Goal: Transaction & Acquisition: Purchase product/service

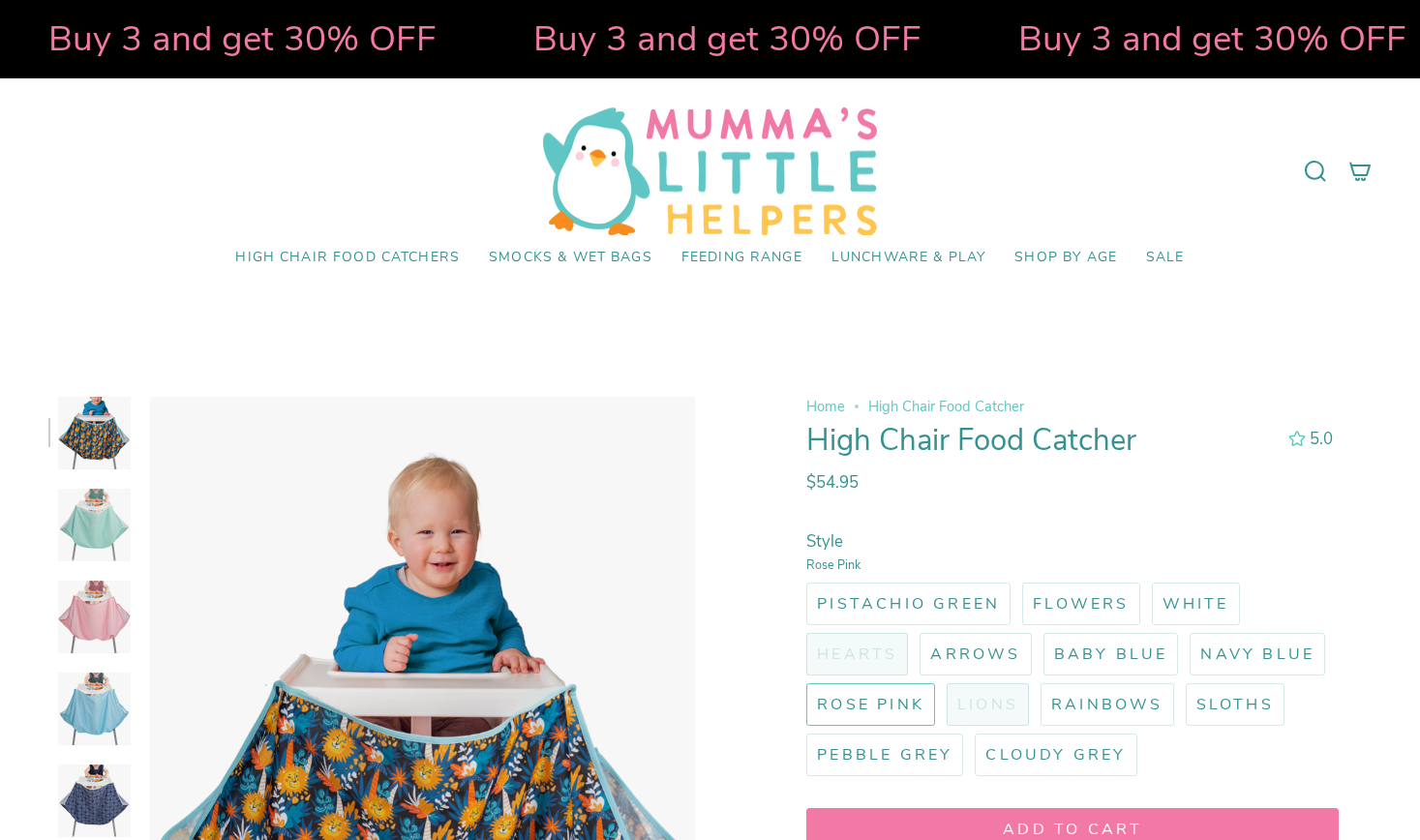
select select "pictures-first"
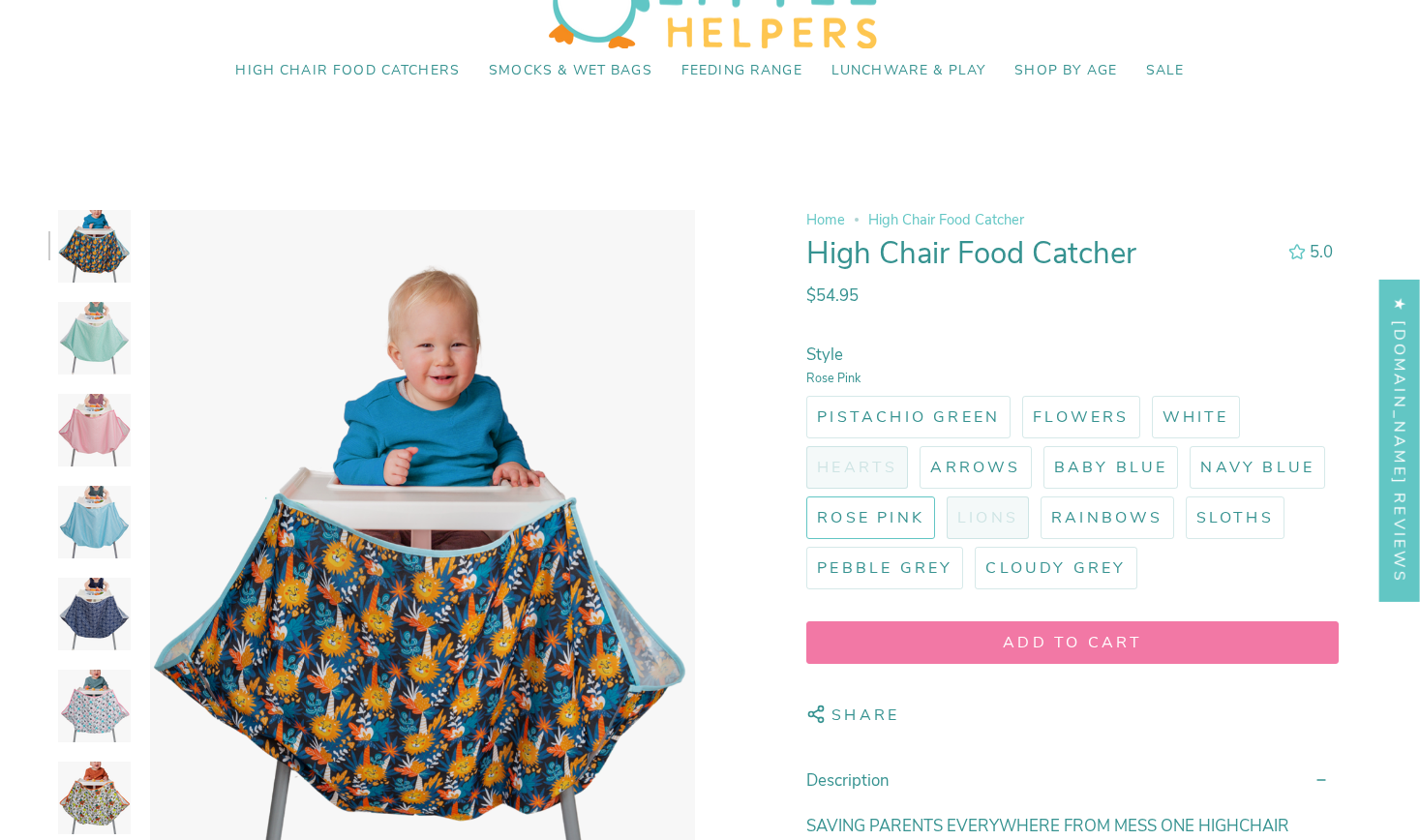
scroll to position [215, 0]
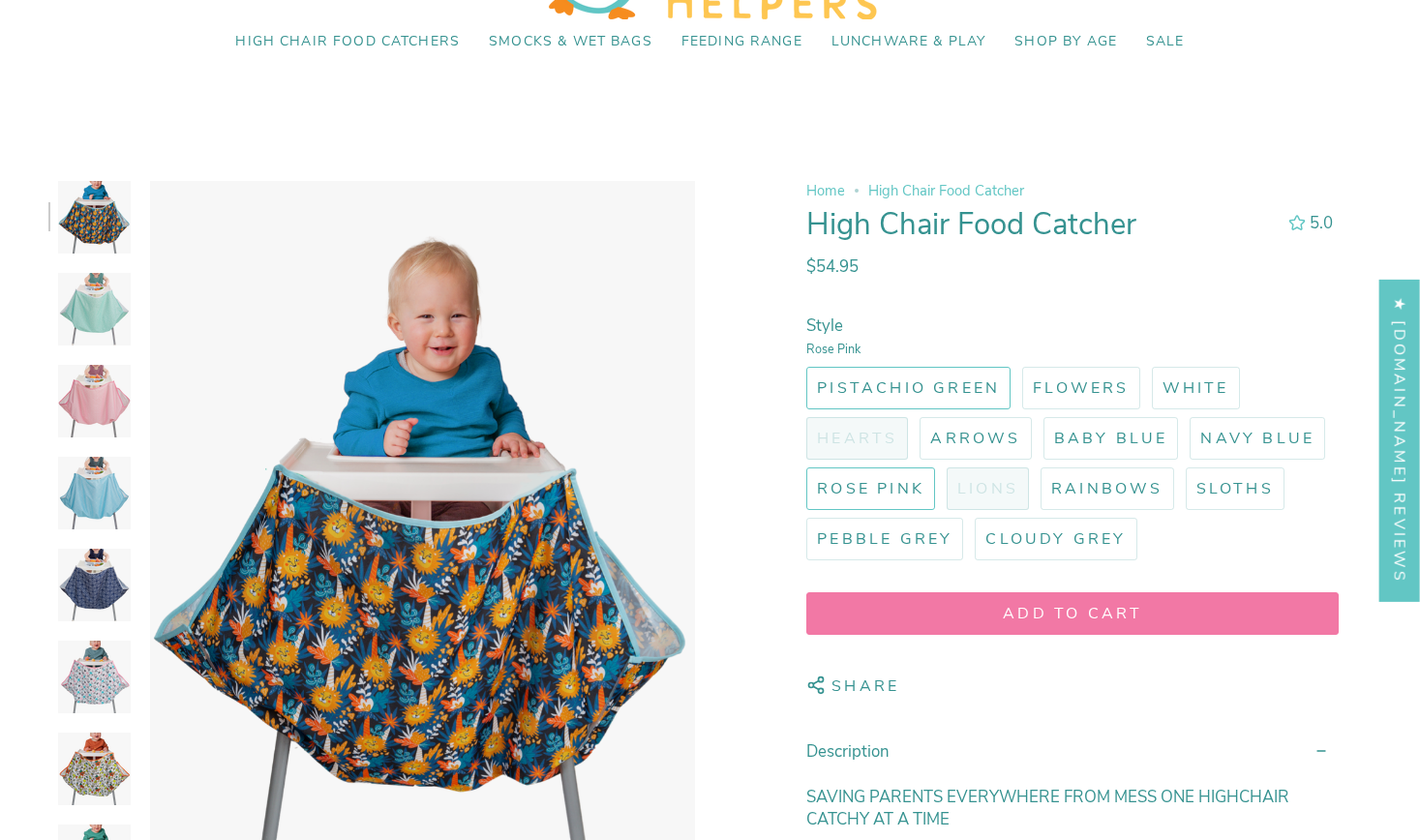
click at [898, 390] on span "Pistachio Green" at bounding box center [908, 389] width 183 height 22
click at [803, 363] on input "Pistachio Green" at bounding box center [803, 363] width 0 height 0
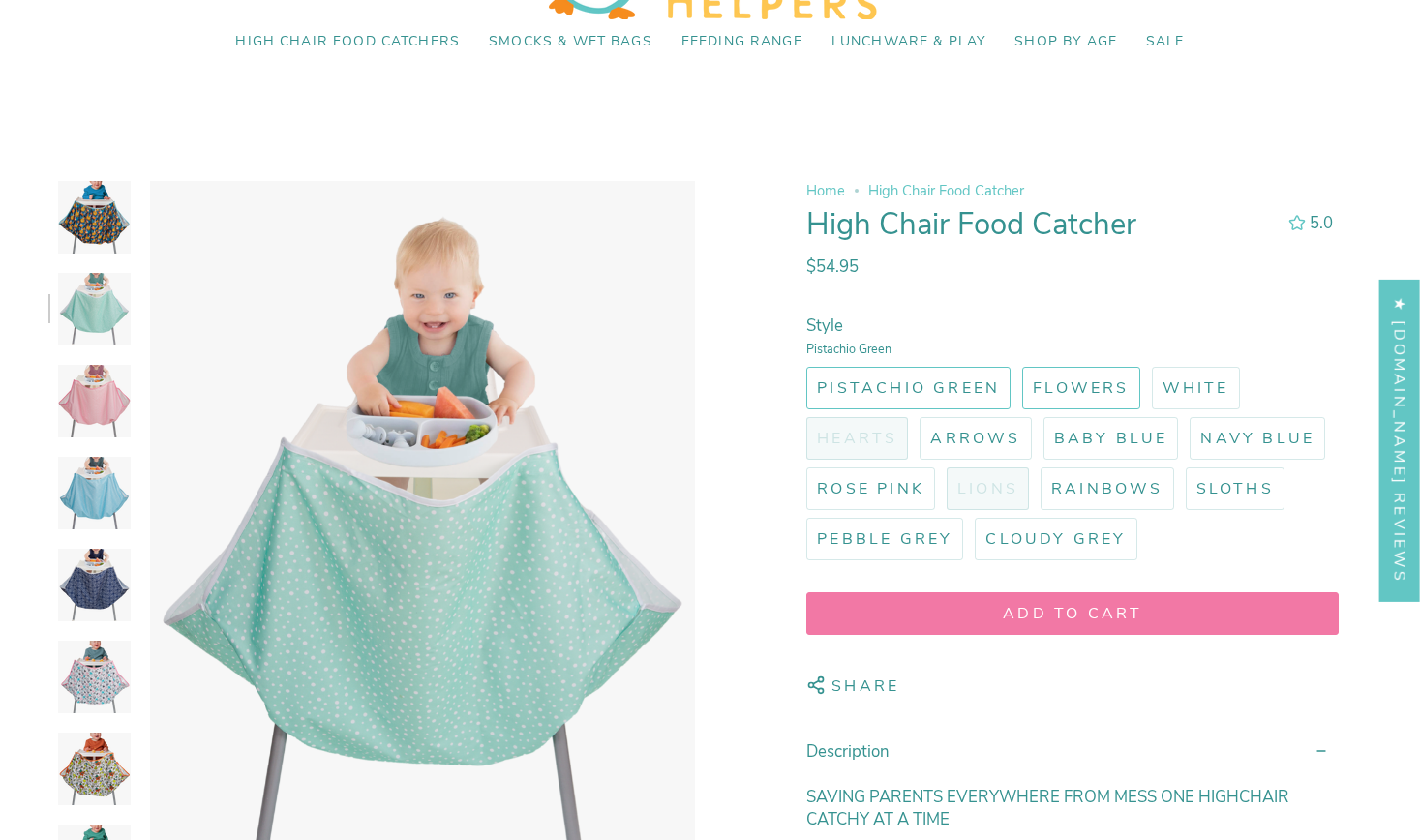
click at [1092, 385] on span "Flowers" at bounding box center [1080, 389] width 95 height 22
click at [1019, 363] on input "Flowers" at bounding box center [1019, 363] width 0 height 0
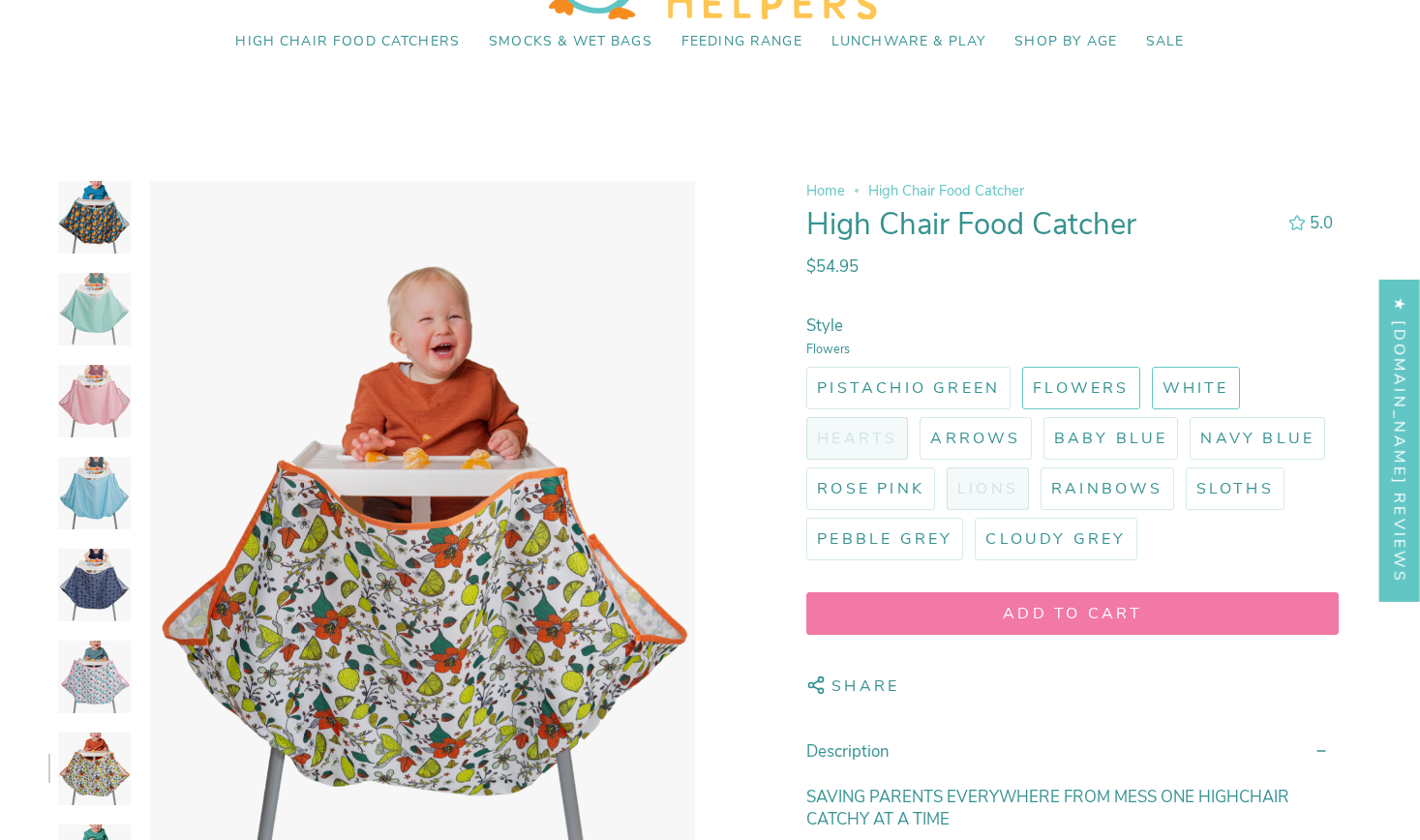
click at [1205, 398] on label "White" at bounding box center [1197, 388] width 89 height 42
click at [1148, 363] on input "White" at bounding box center [1148, 363] width 0 height 0
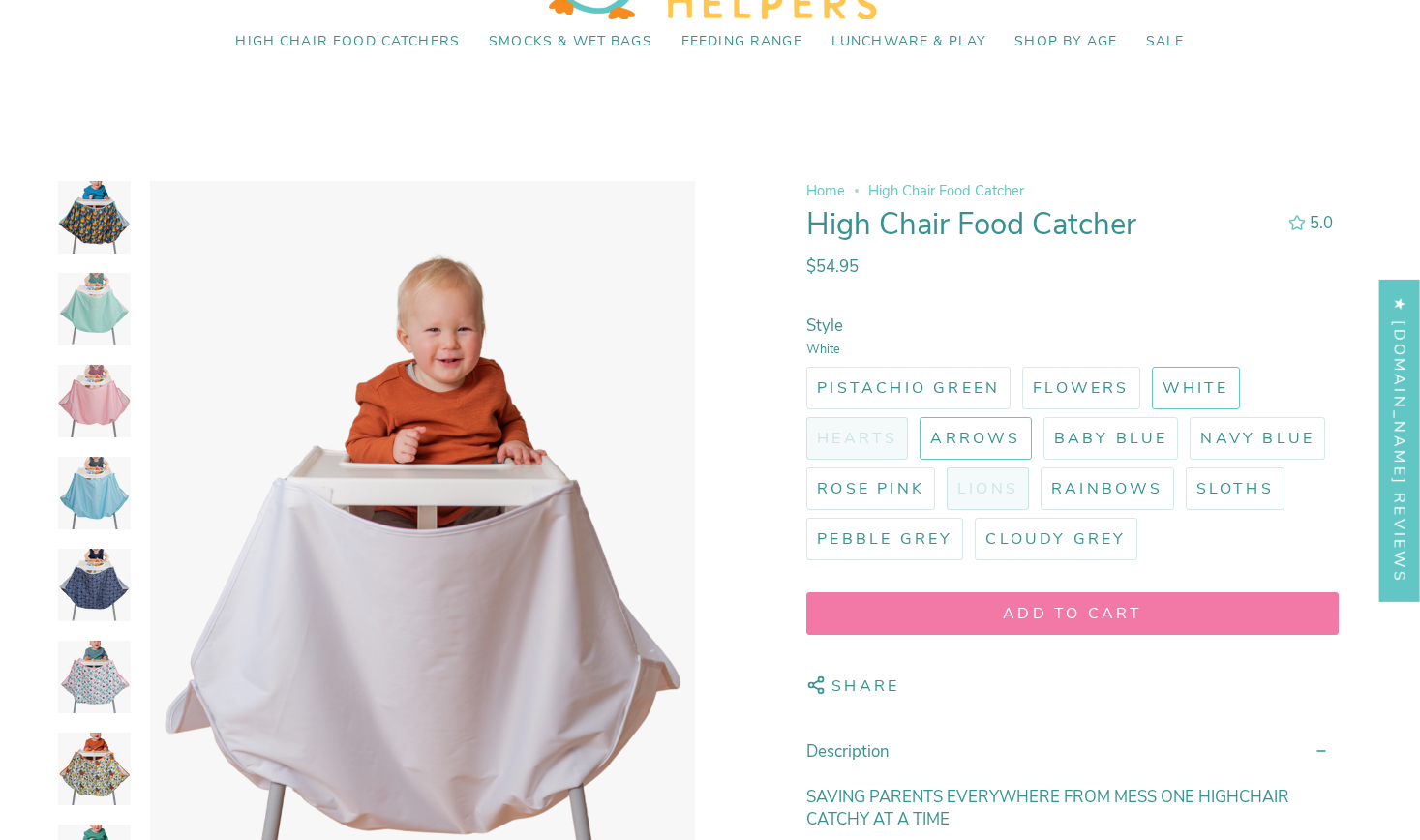
click at [1001, 446] on span "Arrows" at bounding box center [976, 439] width 91 height 22
click at [916, 413] on input "Arrows" at bounding box center [916, 413] width 0 height 0
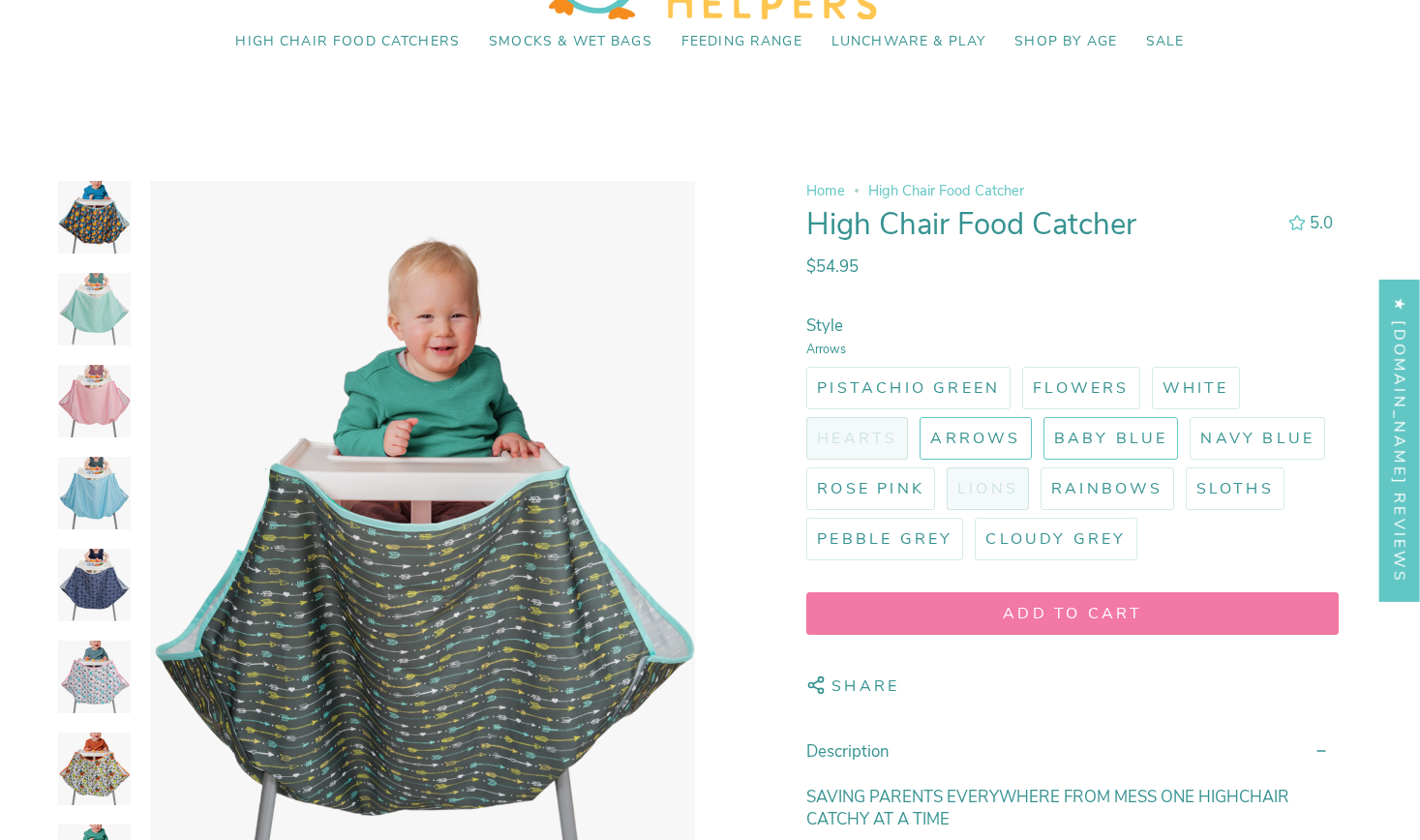
click at [1095, 456] on label "Baby Blue" at bounding box center [1112, 438] width 136 height 42
click at [1040, 413] on input "Baby Blue" at bounding box center [1040, 413] width 0 height 0
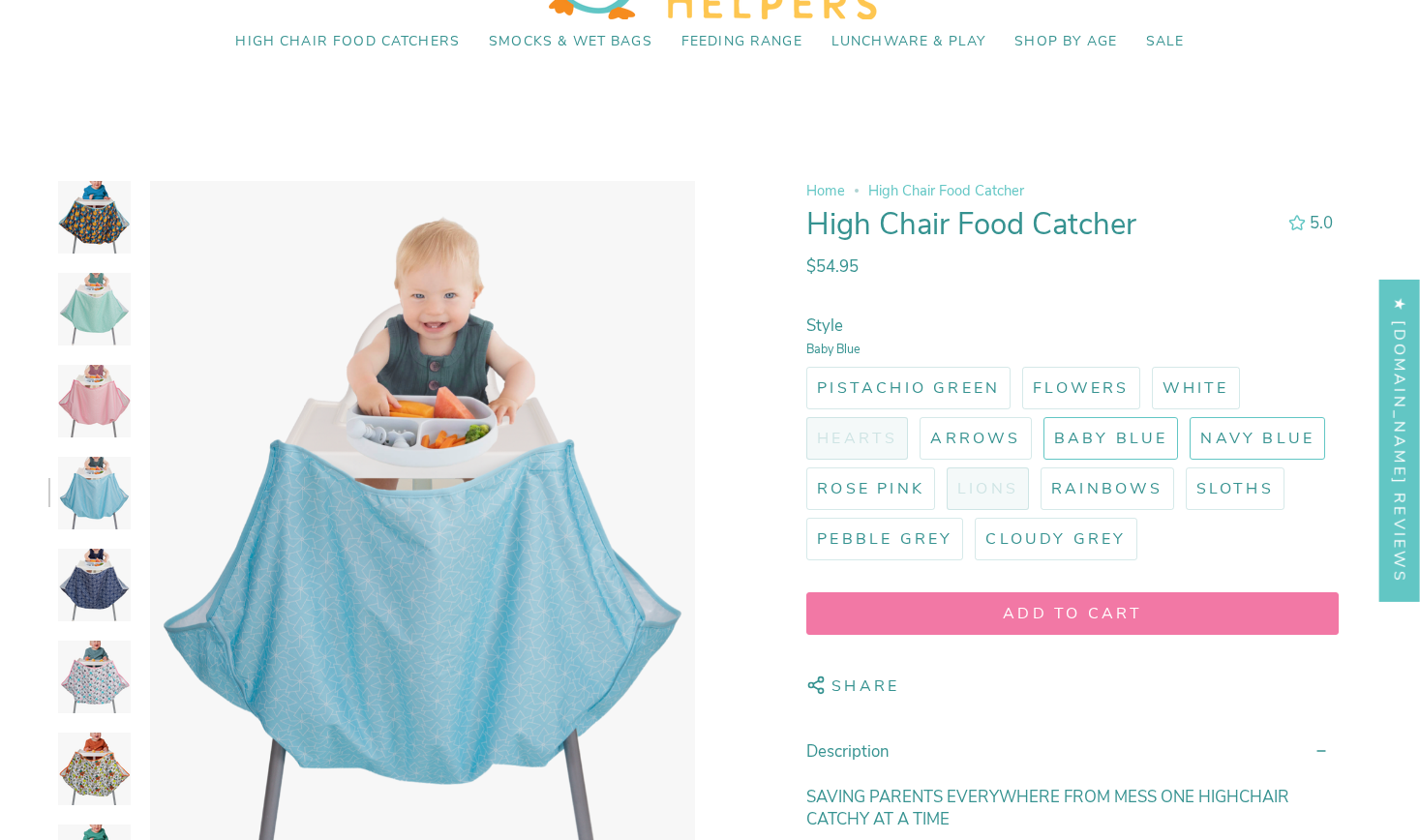
click at [1285, 433] on span "Navy Blue" at bounding box center [1258, 439] width 114 height 22
click at [1186, 413] on input "Navy Blue" at bounding box center [1186, 413] width 0 height 0
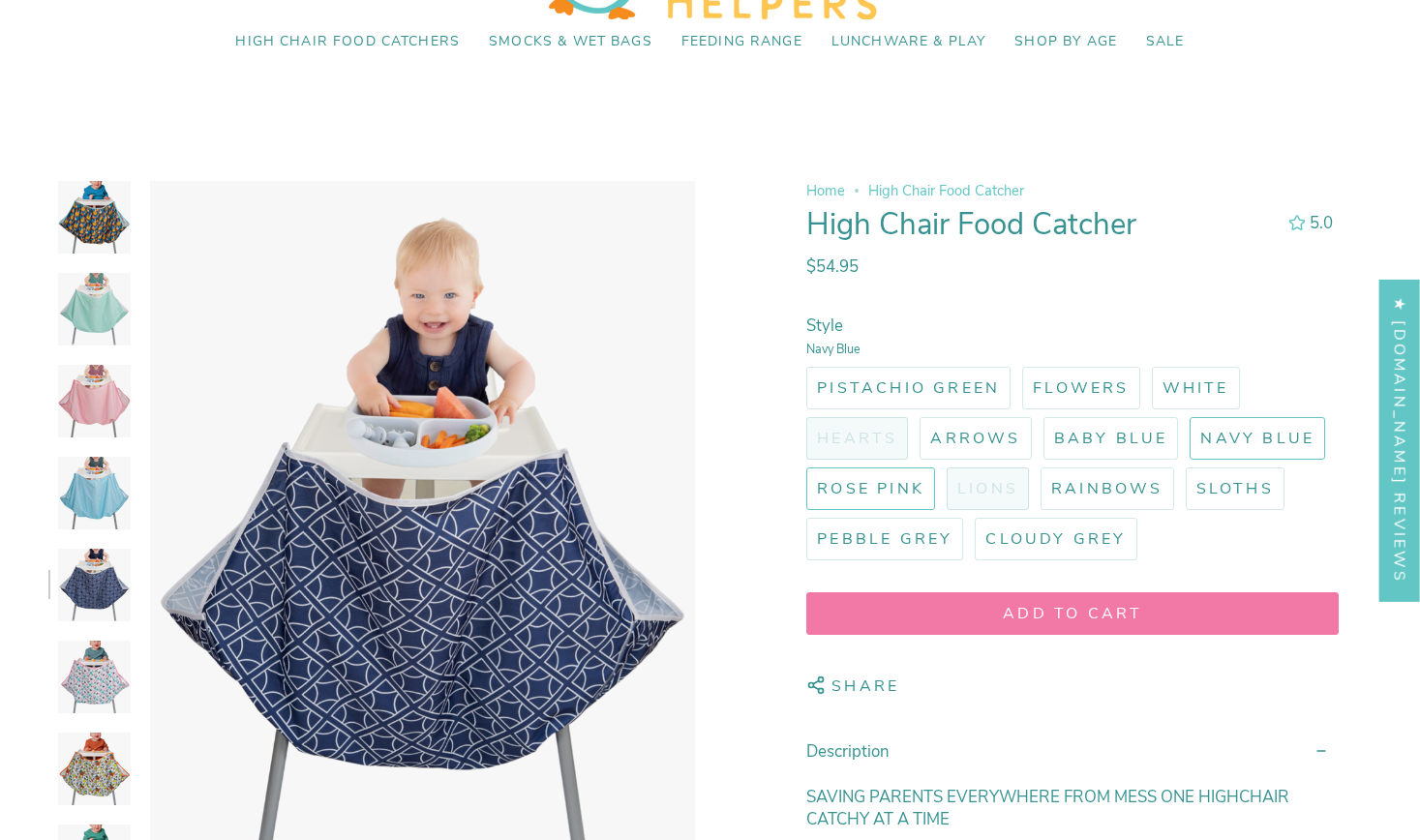
click at [891, 493] on span "Rose Pink" at bounding box center [870, 489] width 107 height 22
click at [803, 463] on input "Rose Pink" at bounding box center [803, 463] width 0 height 0
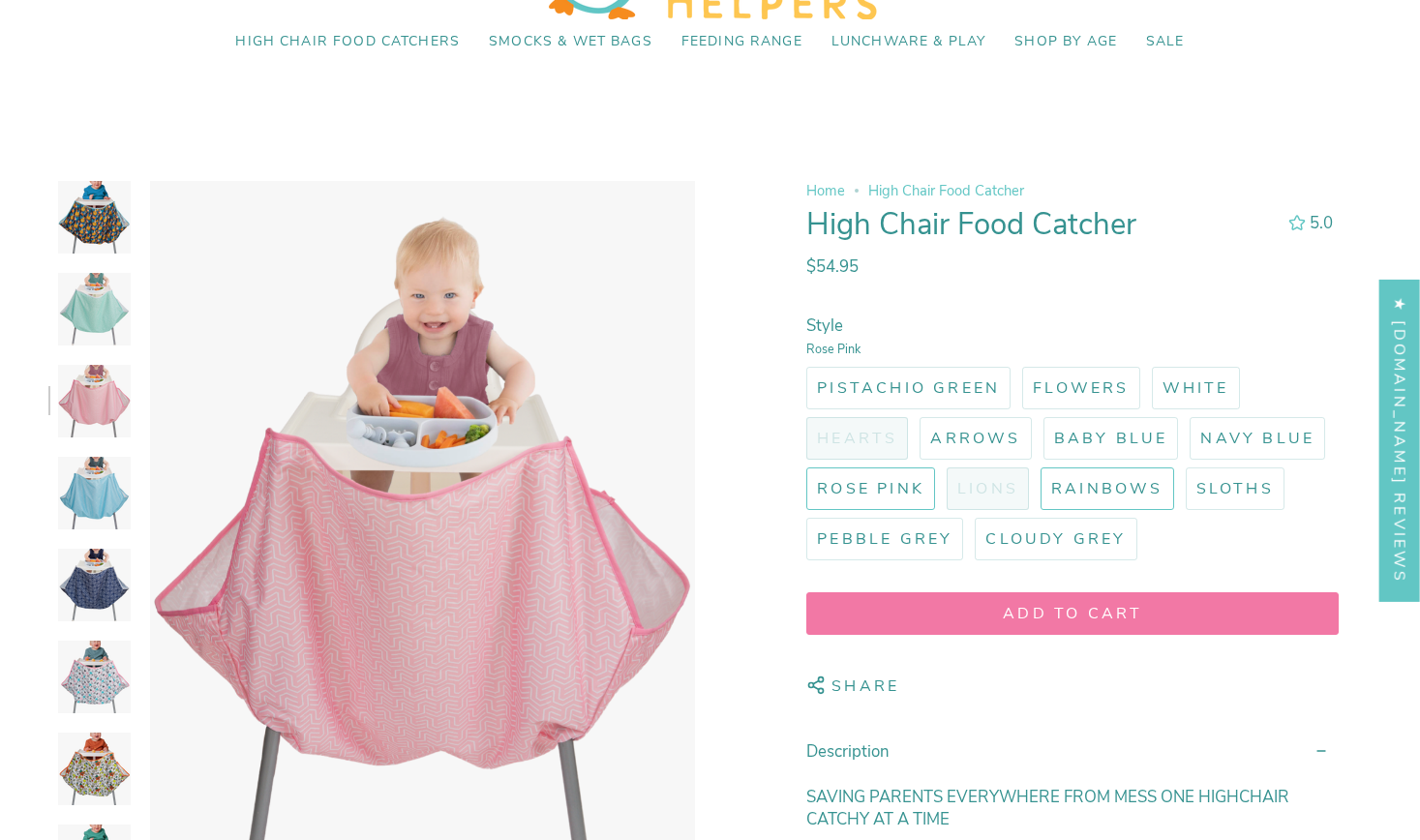
click at [1099, 488] on span "Rainbows" at bounding box center [1108, 489] width 112 height 22
click at [1037, 463] on input "Rainbows" at bounding box center [1037, 463] width 0 height 0
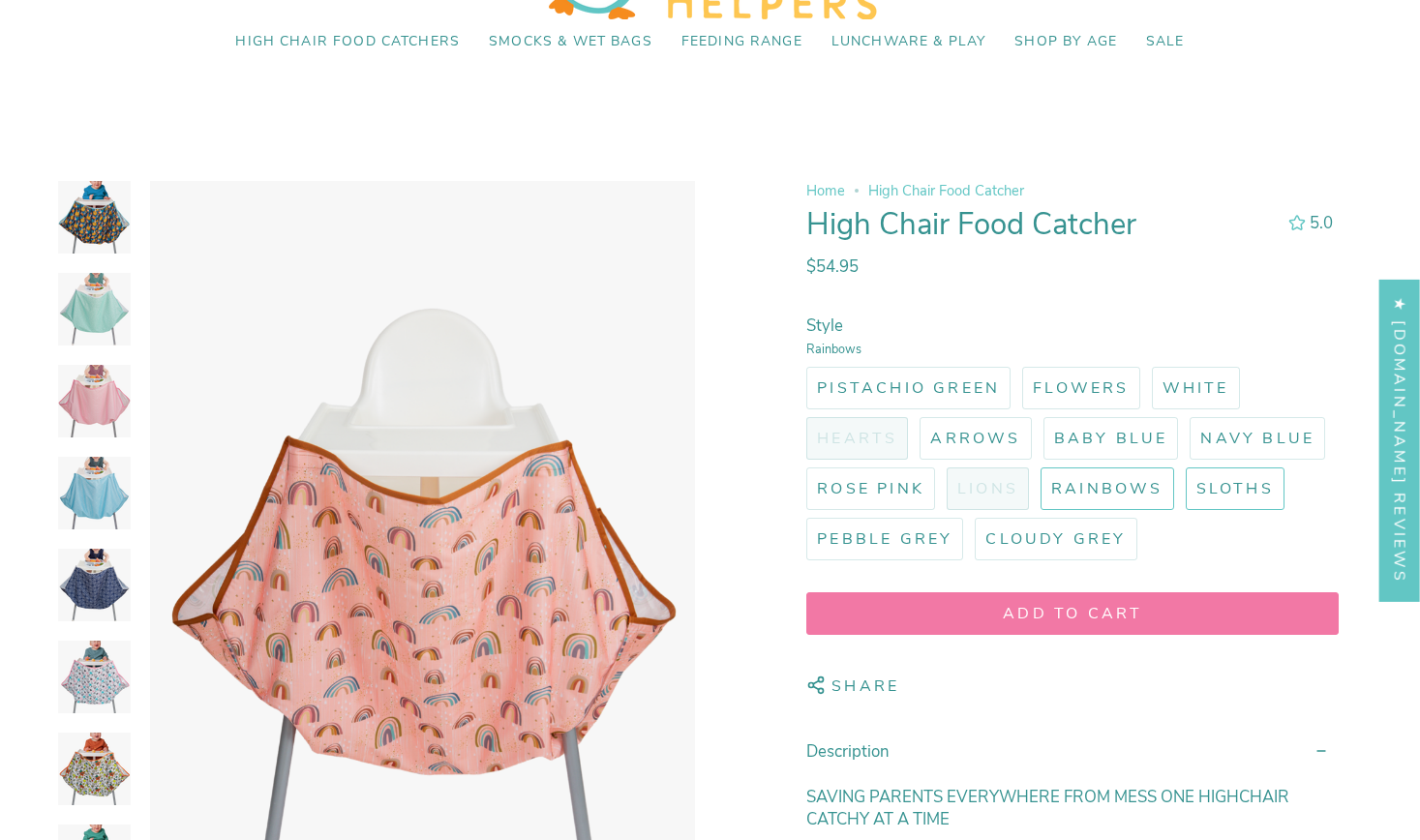
click at [1240, 493] on span "Sloths" at bounding box center [1235, 489] width 78 height 22
click at [1182, 463] on input "Sloths" at bounding box center [1182, 463] width 0 height 0
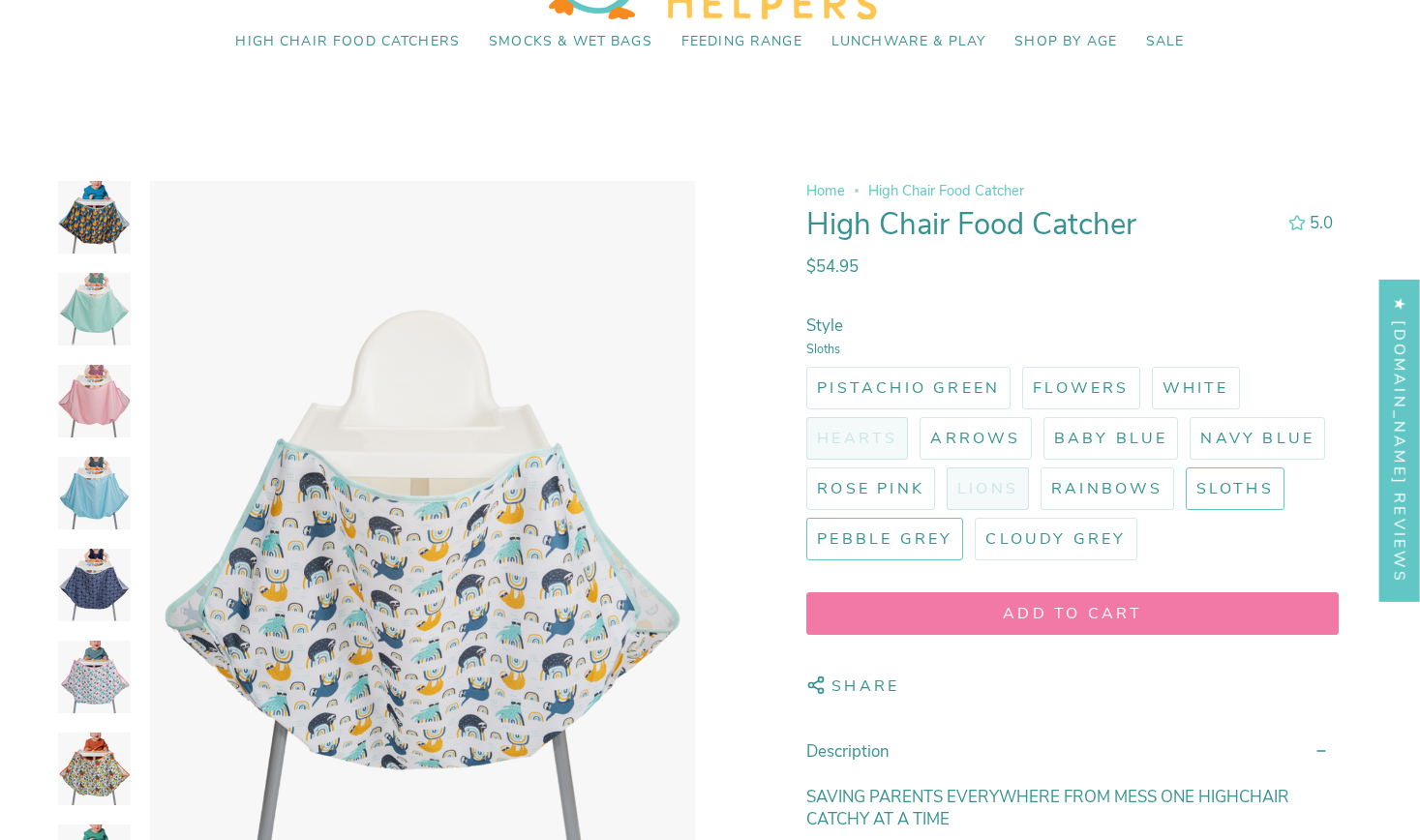
click at [891, 534] on span "Pebble Grey" at bounding box center [885, 539] width 136 height 22
click at [803, 513] on input "Pebble Grey" at bounding box center [803, 513] width 0 height 0
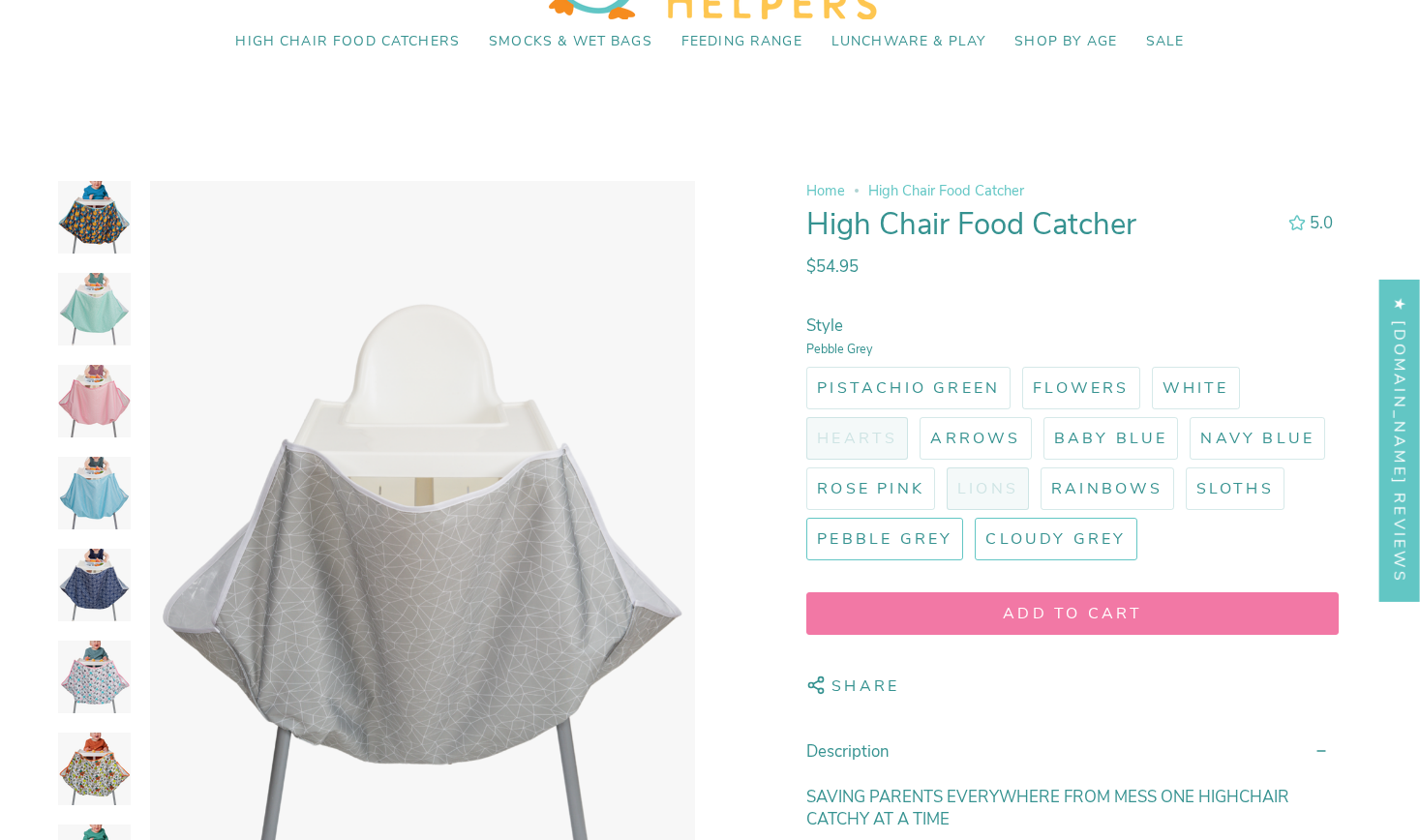
click at [1044, 540] on span "Cloudy Grey" at bounding box center [1056, 539] width 141 height 22
click at [971, 513] on input "Cloudy Grey" at bounding box center [971, 513] width 0 height 0
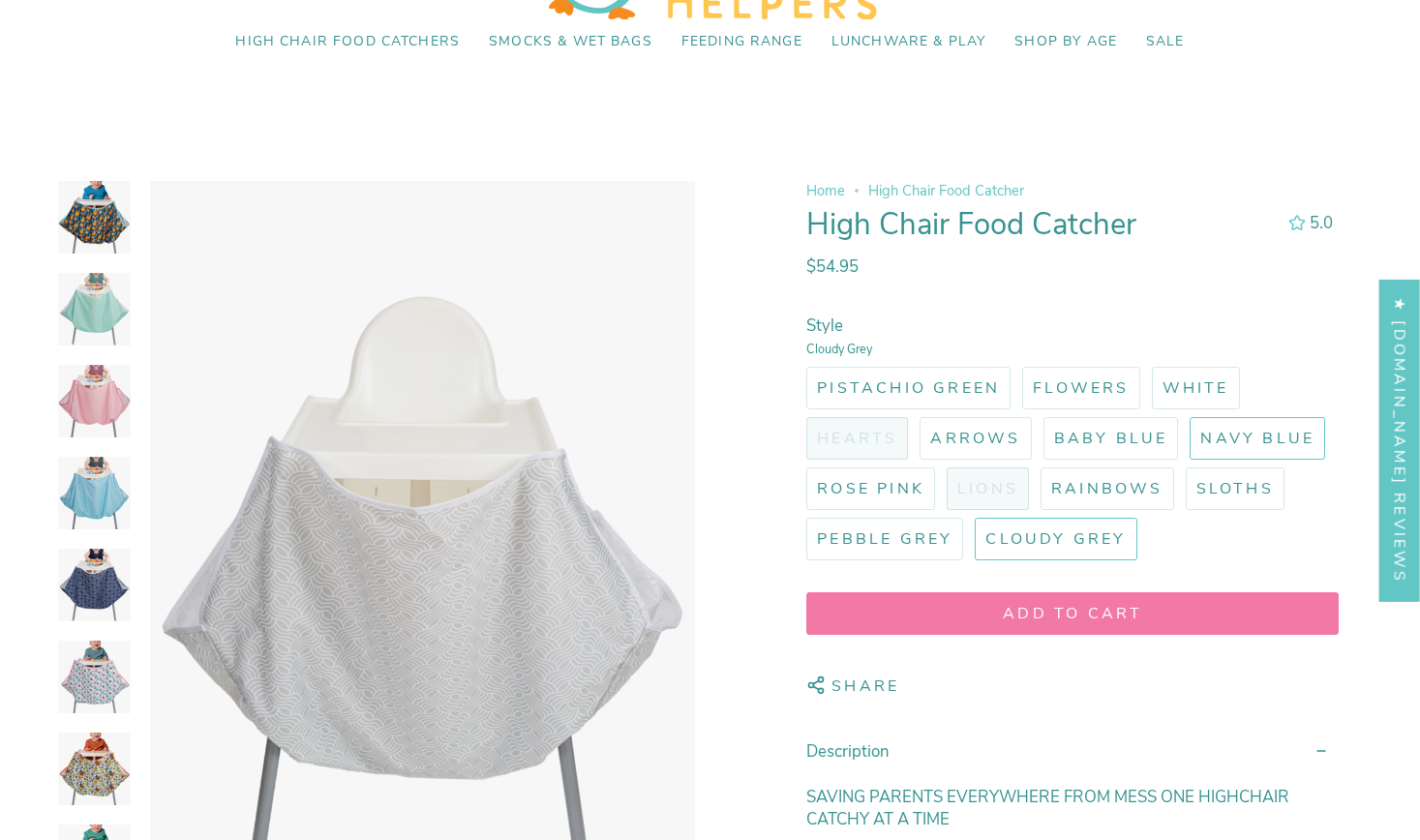
click at [1283, 423] on label "Navy Blue" at bounding box center [1258, 438] width 136 height 42
click at [1186, 413] on input "Navy Blue" at bounding box center [1186, 413] width 0 height 0
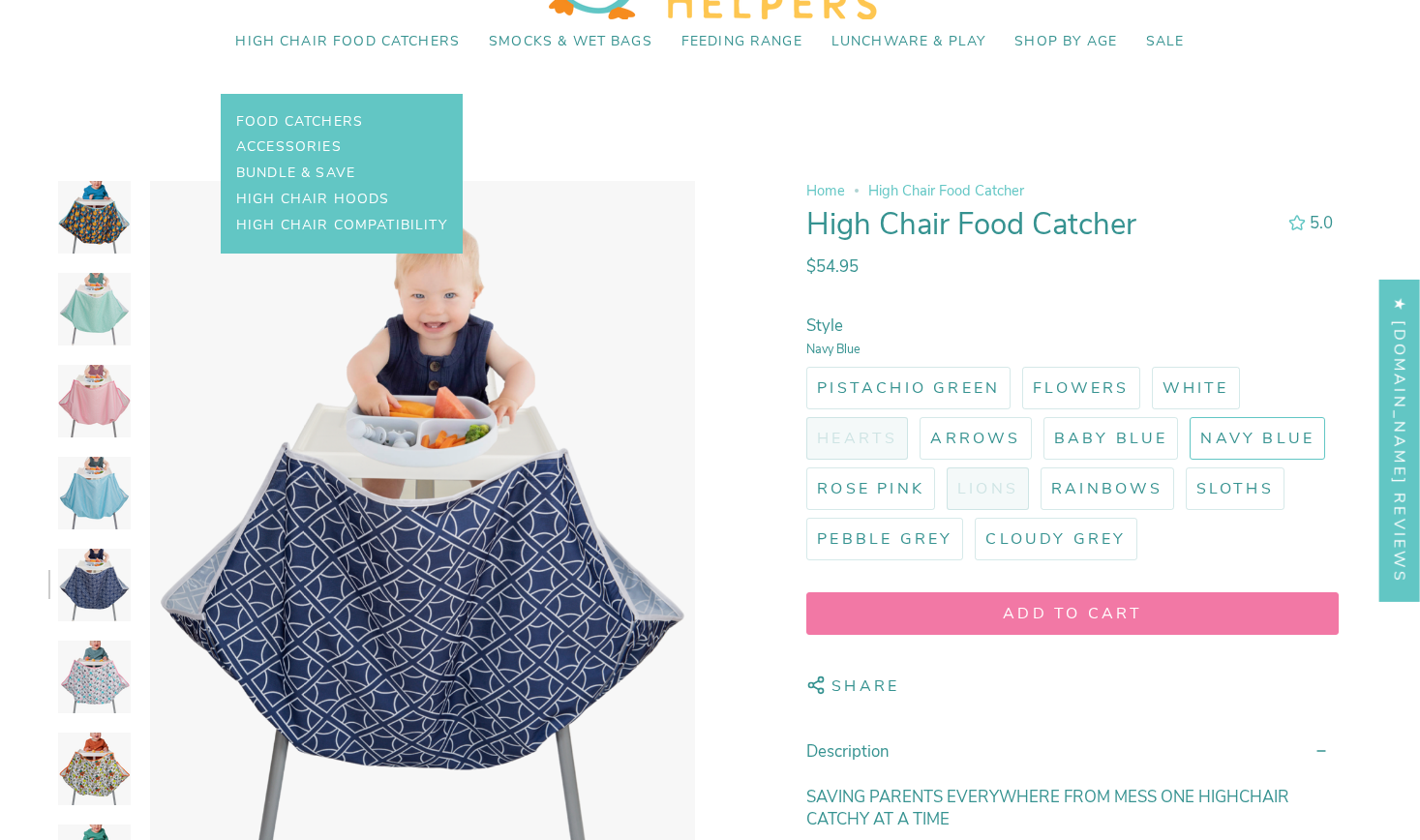
click at [408, 30] on link "High Chair Food Catchers" at bounding box center [347, 42] width 254 height 45
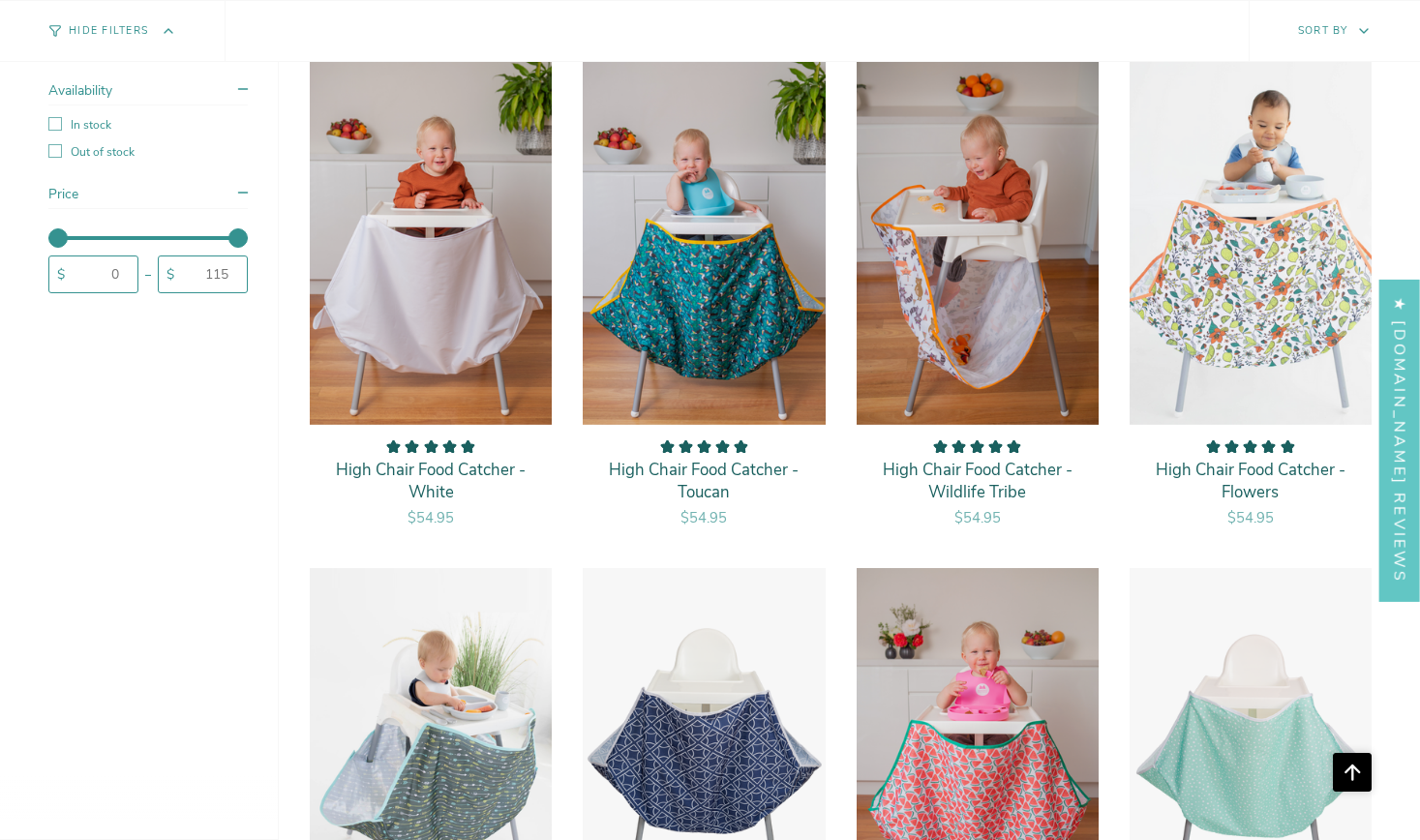
scroll to position [2261, 0]
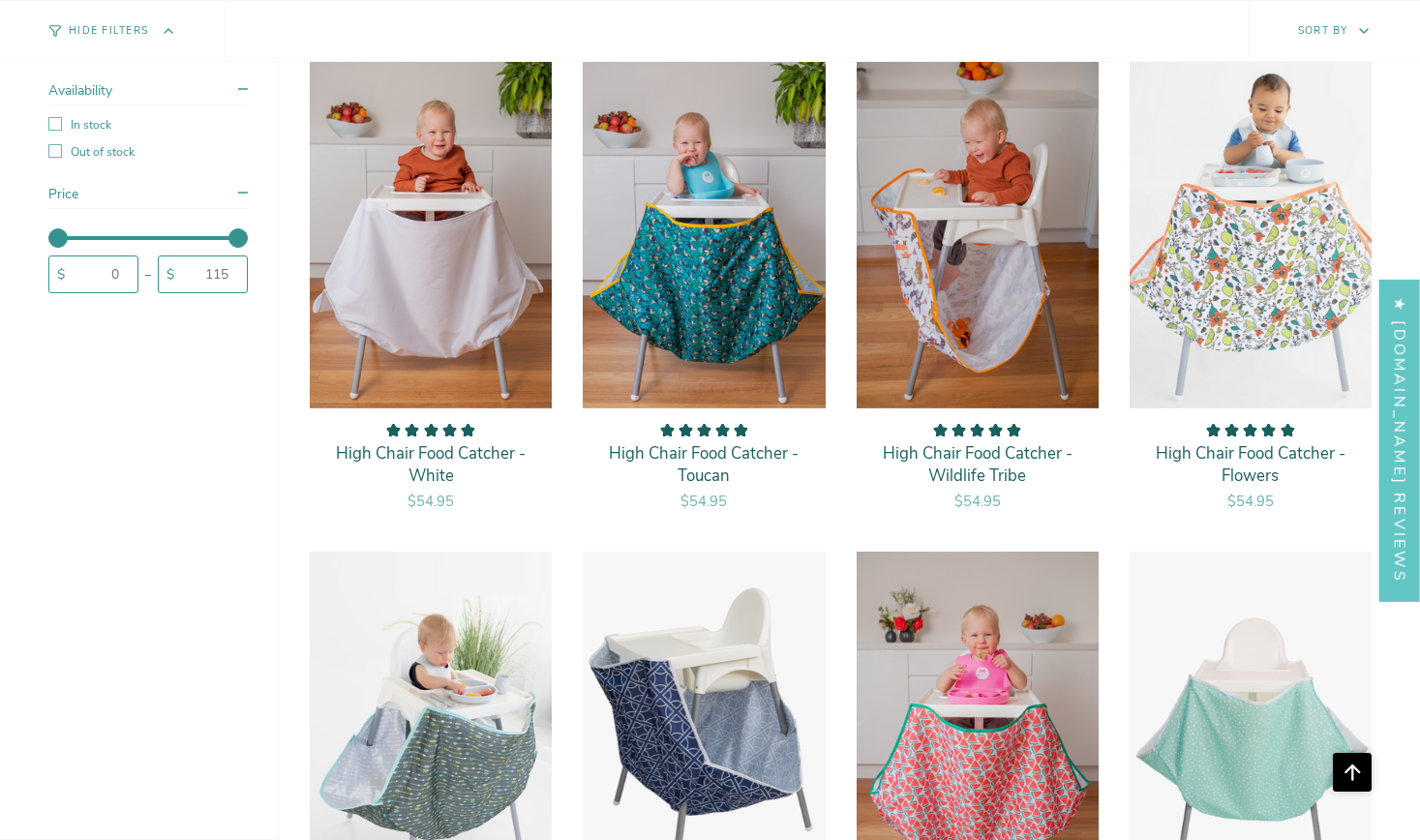
click at [725, 640] on img "High Chair Food Catcher - Navy Blue" at bounding box center [704, 733] width 244 height 365
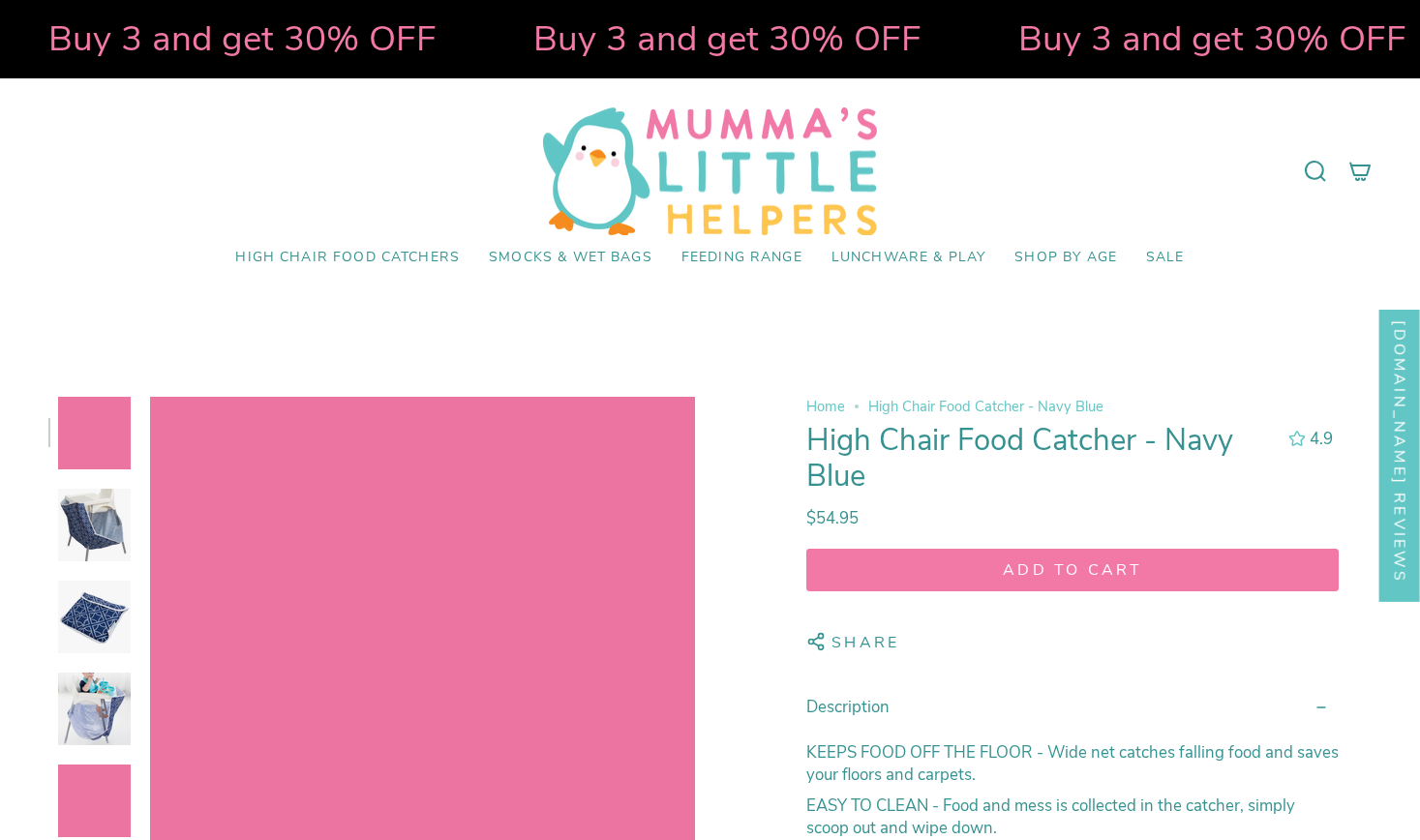
select select "pictures-first"
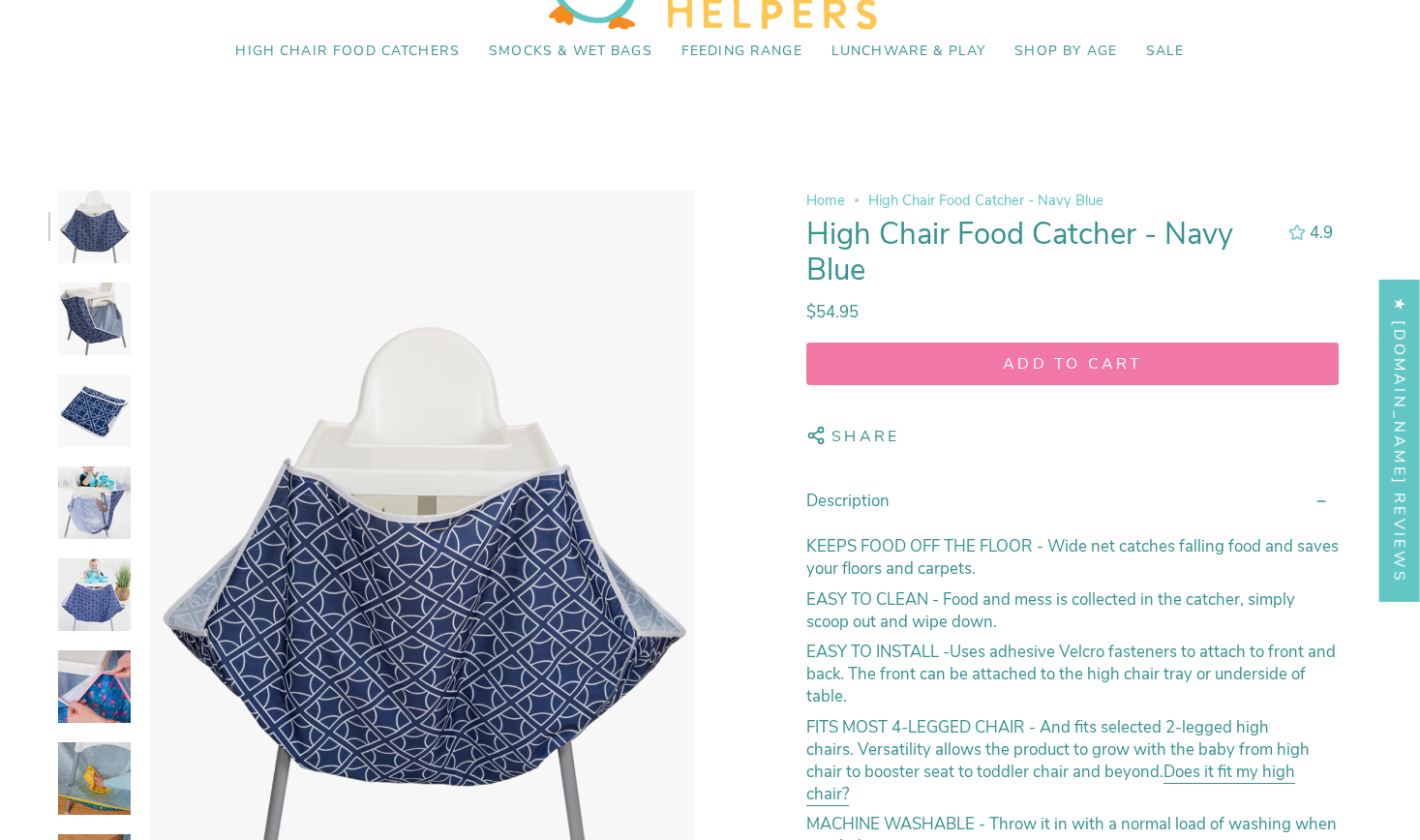
scroll to position [206, 0]
click at [96, 313] on img at bounding box center [94, 320] width 73 height 73
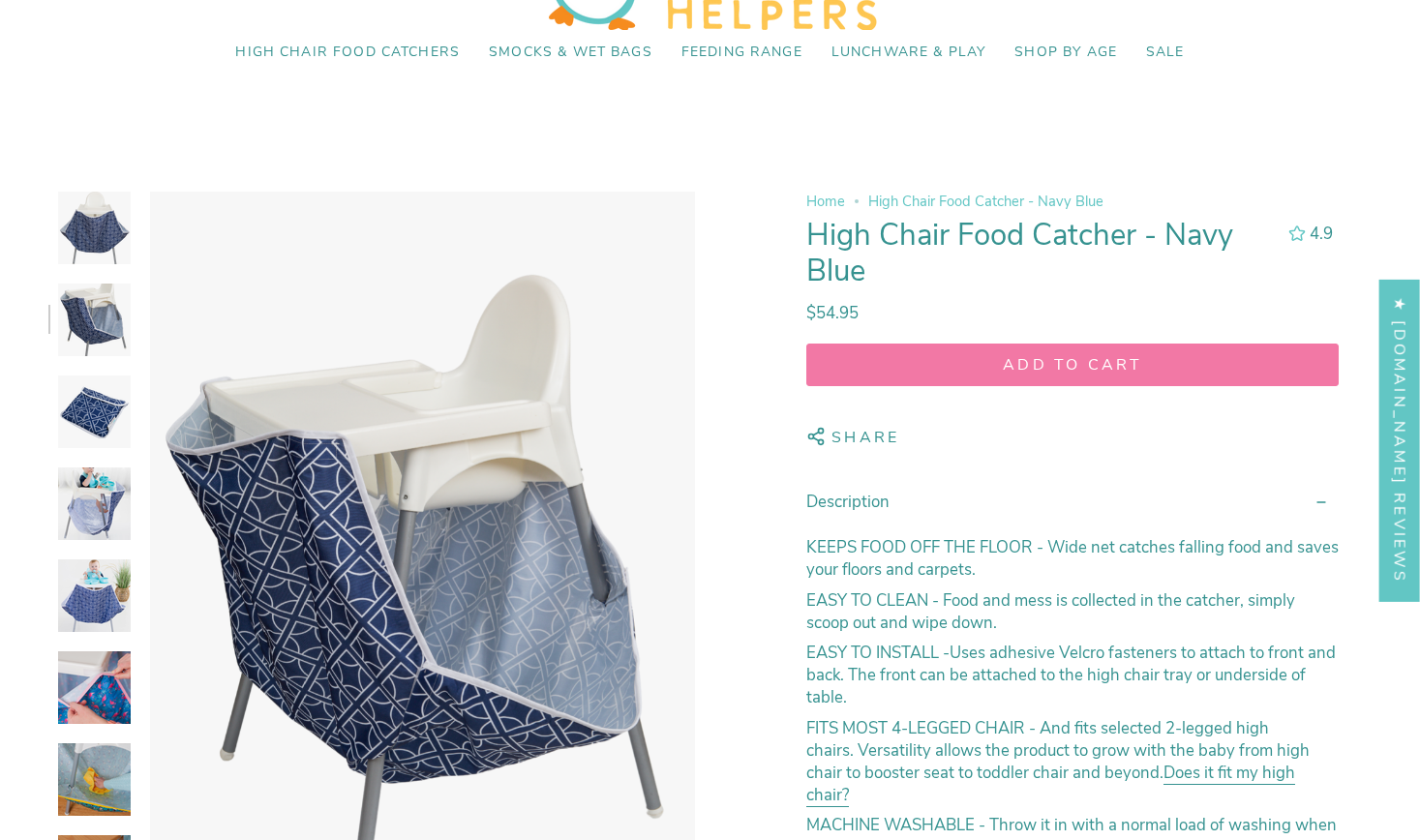
click at [89, 418] on img at bounding box center [94, 412] width 73 height 73
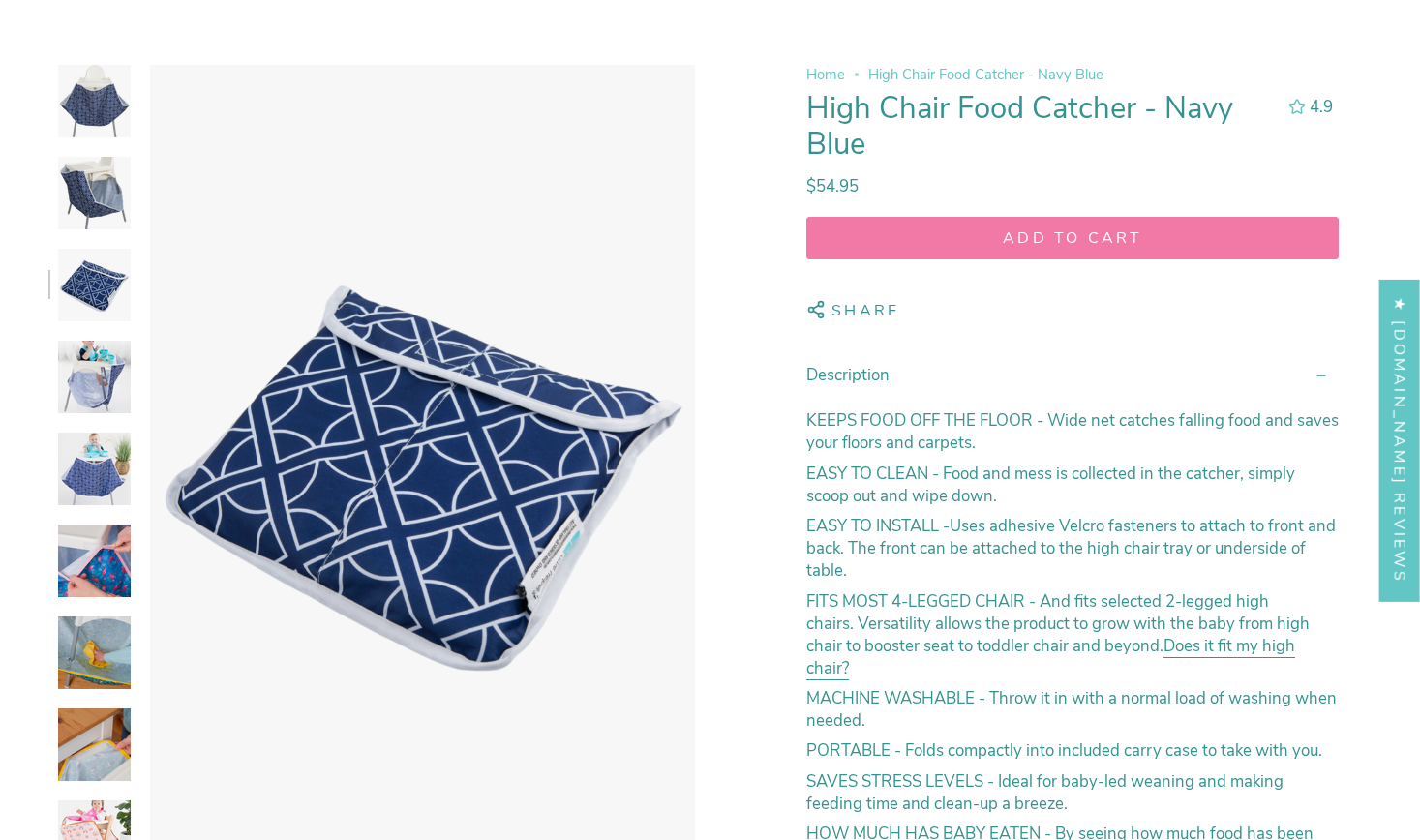
scroll to position [349, 0]
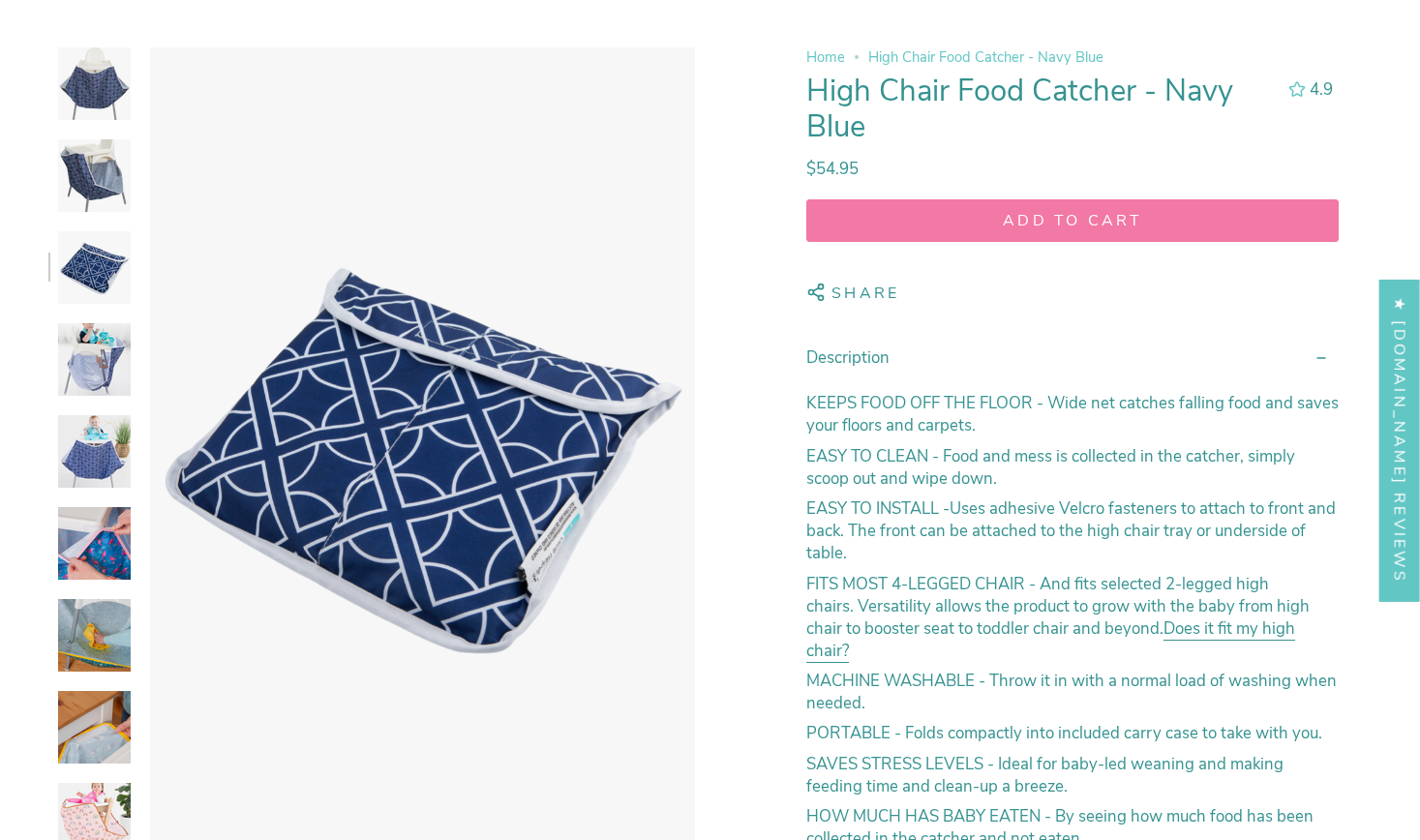
click at [106, 438] on img at bounding box center [94, 451] width 73 height 73
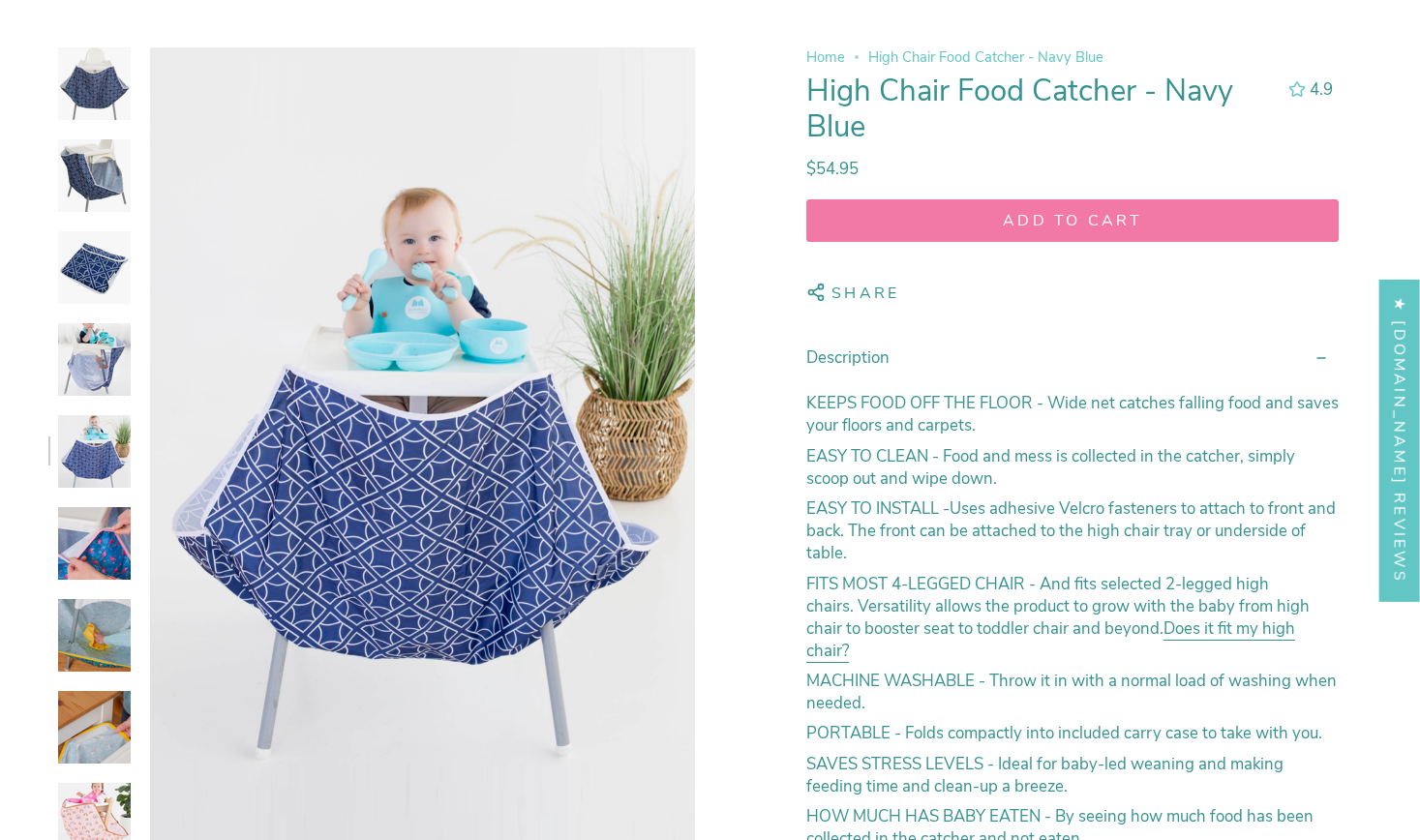
click at [107, 386] on img at bounding box center [94, 360] width 73 height 73
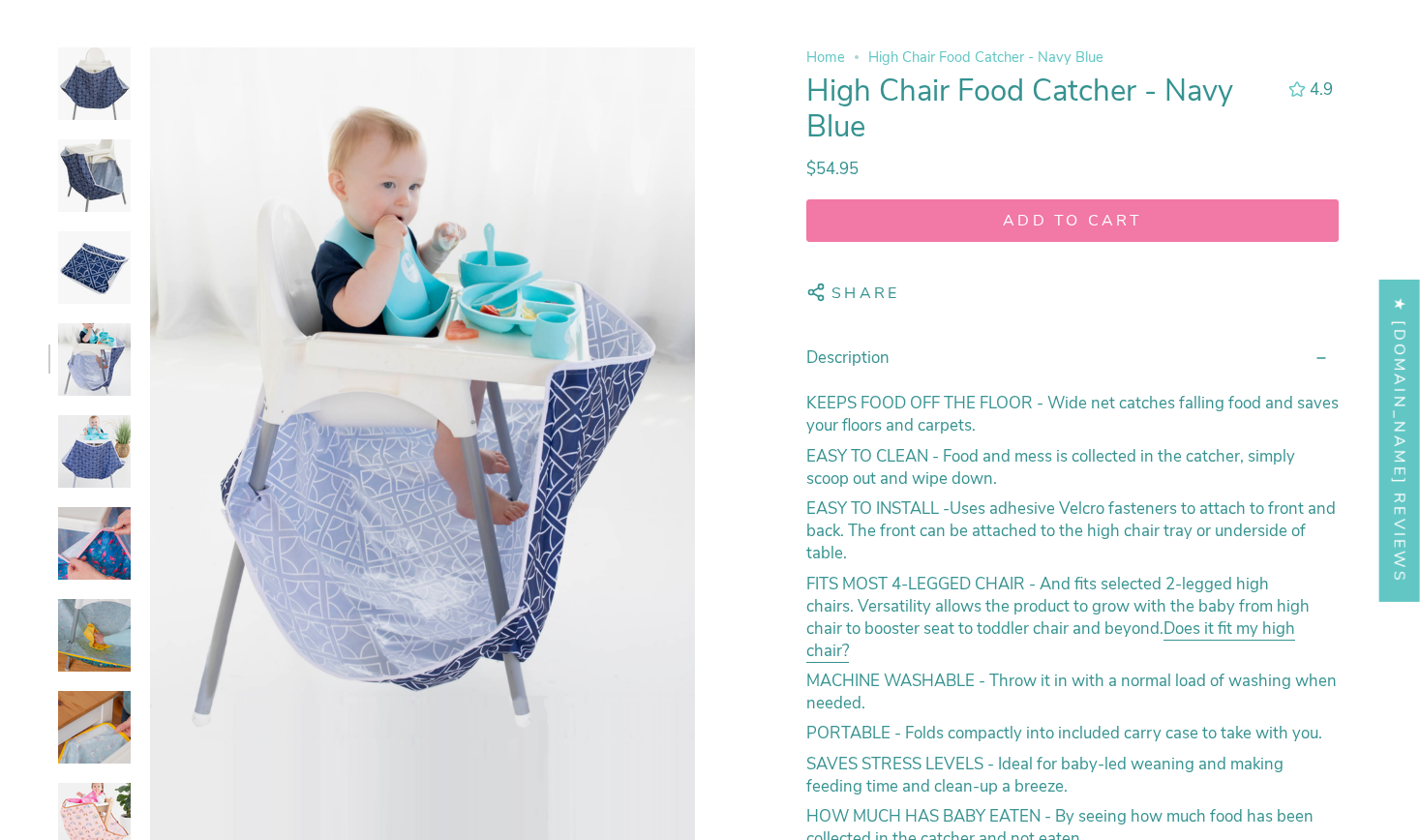
click at [95, 623] on img at bounding box center [94, 635] width 73 height 73
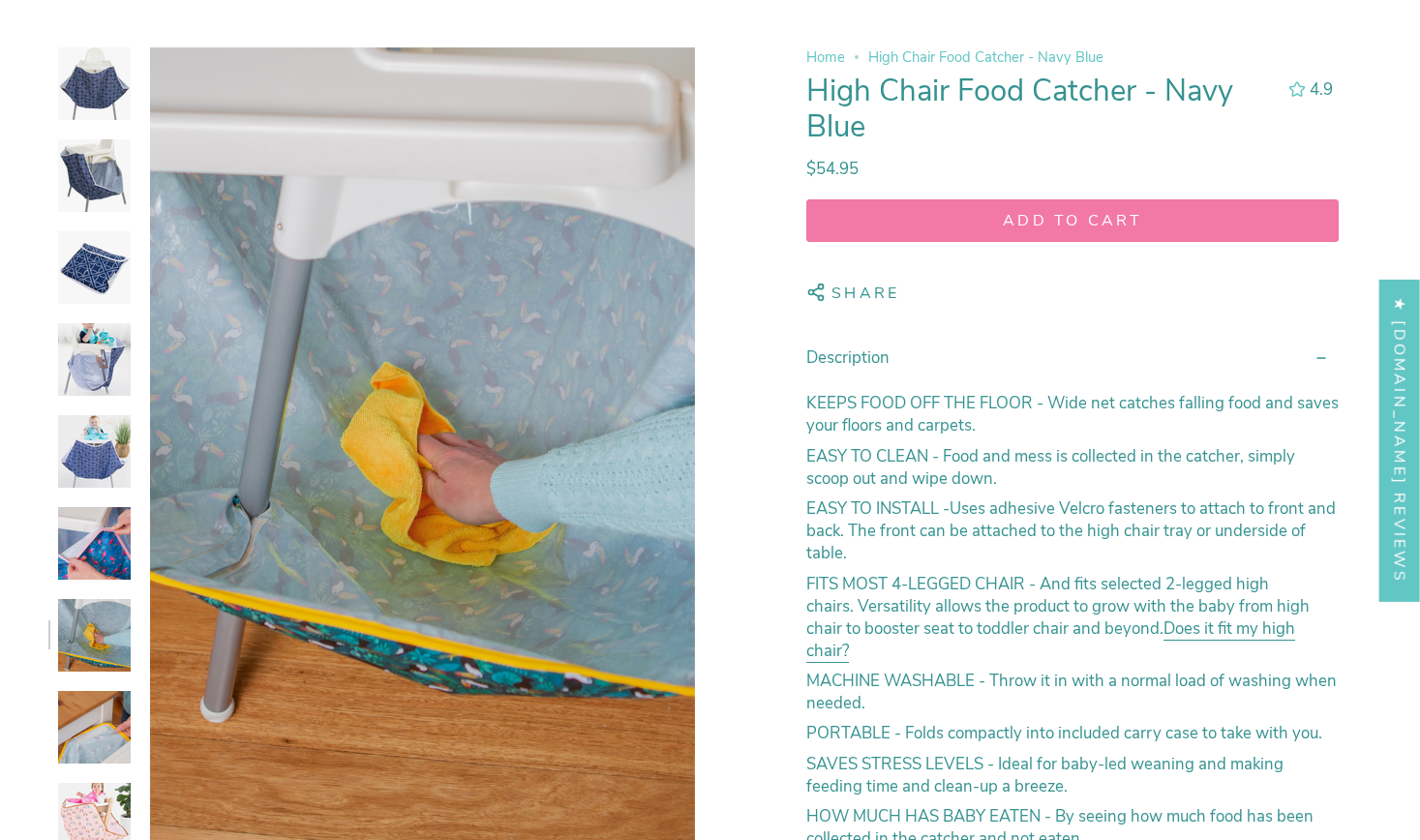
click at [94, 759] on img at bounding box center [94, 728] width 73 height 73
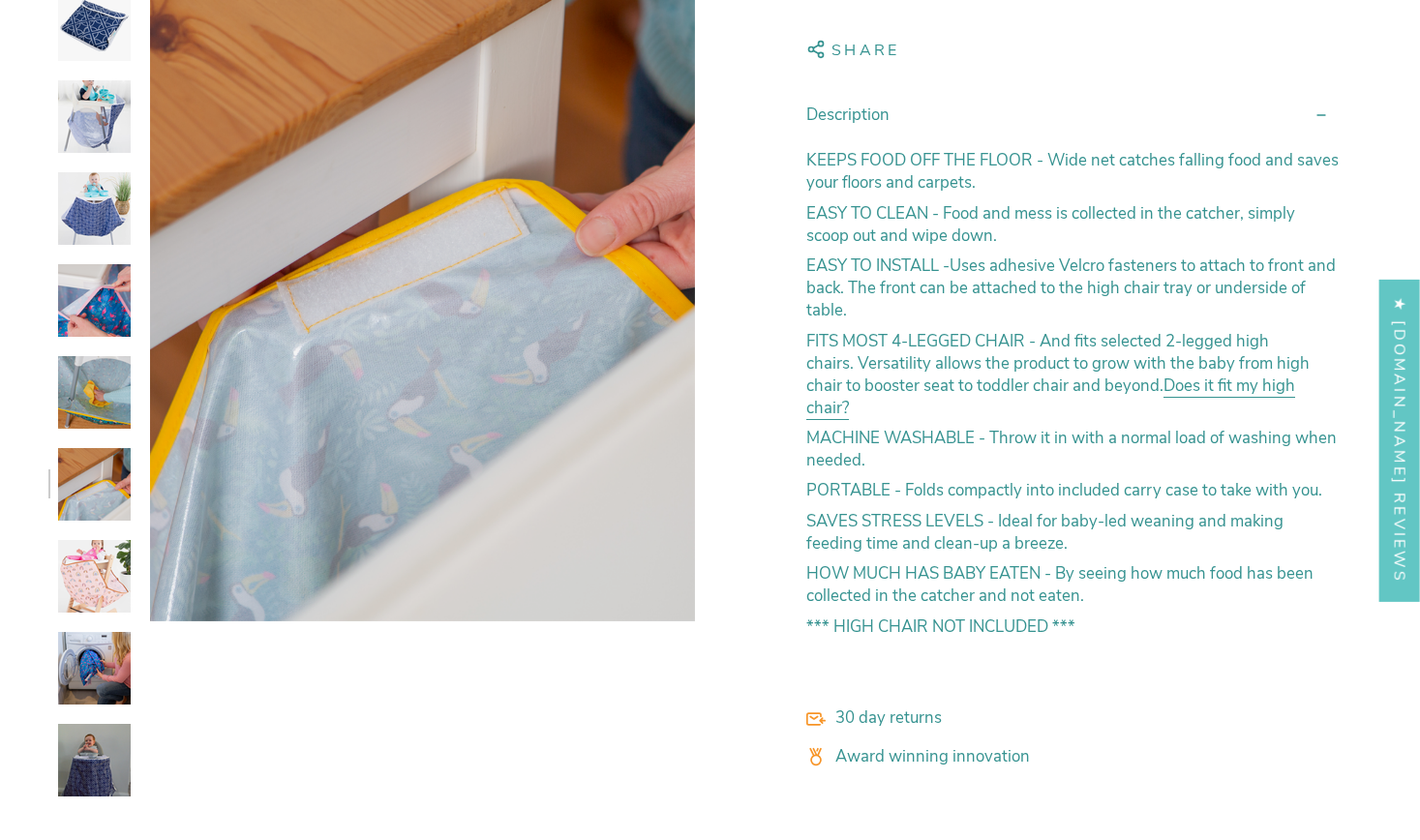
scroll to position [605, 0]
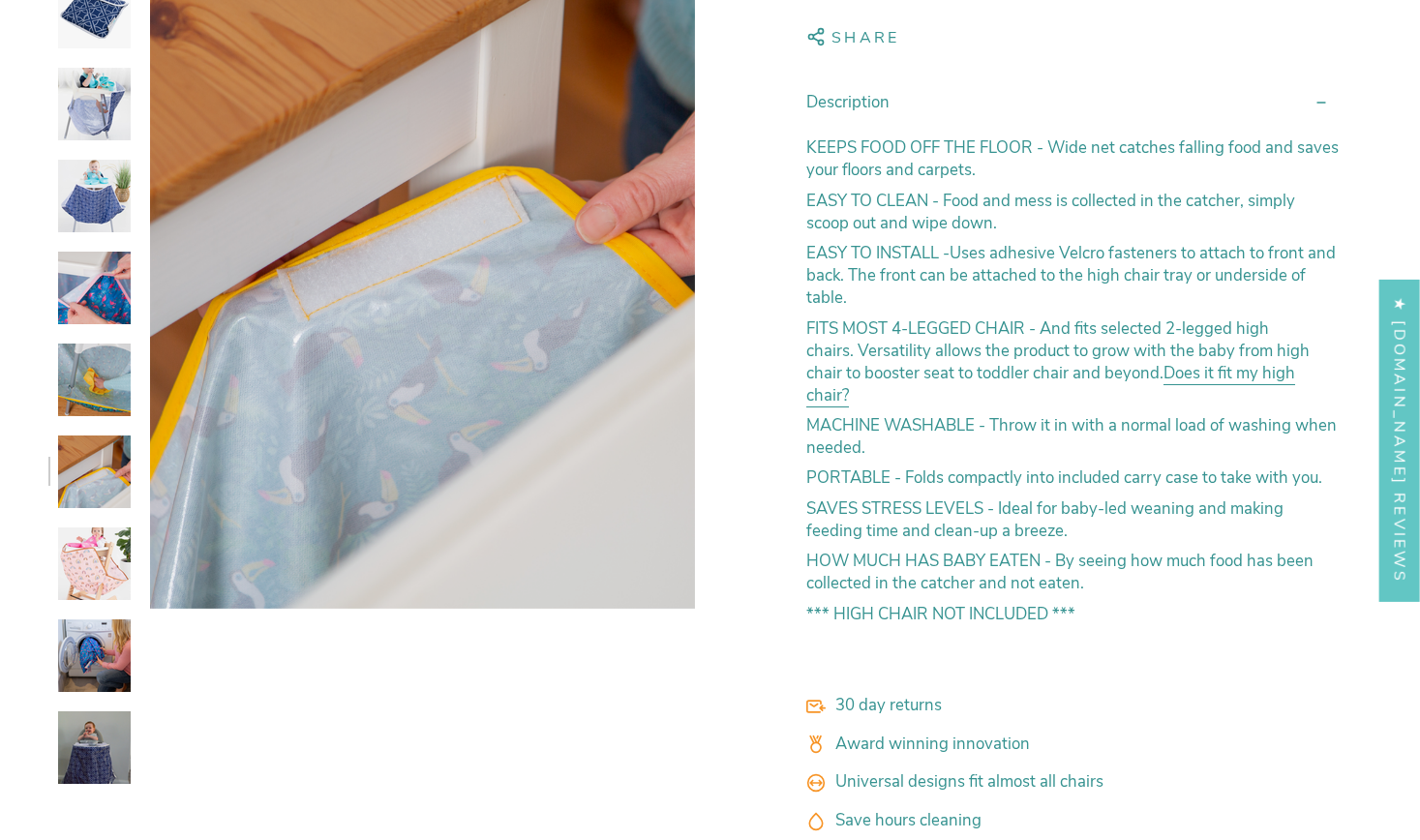
click at [95, 638] on img at bounding box center [94, 656] width 73 height 73
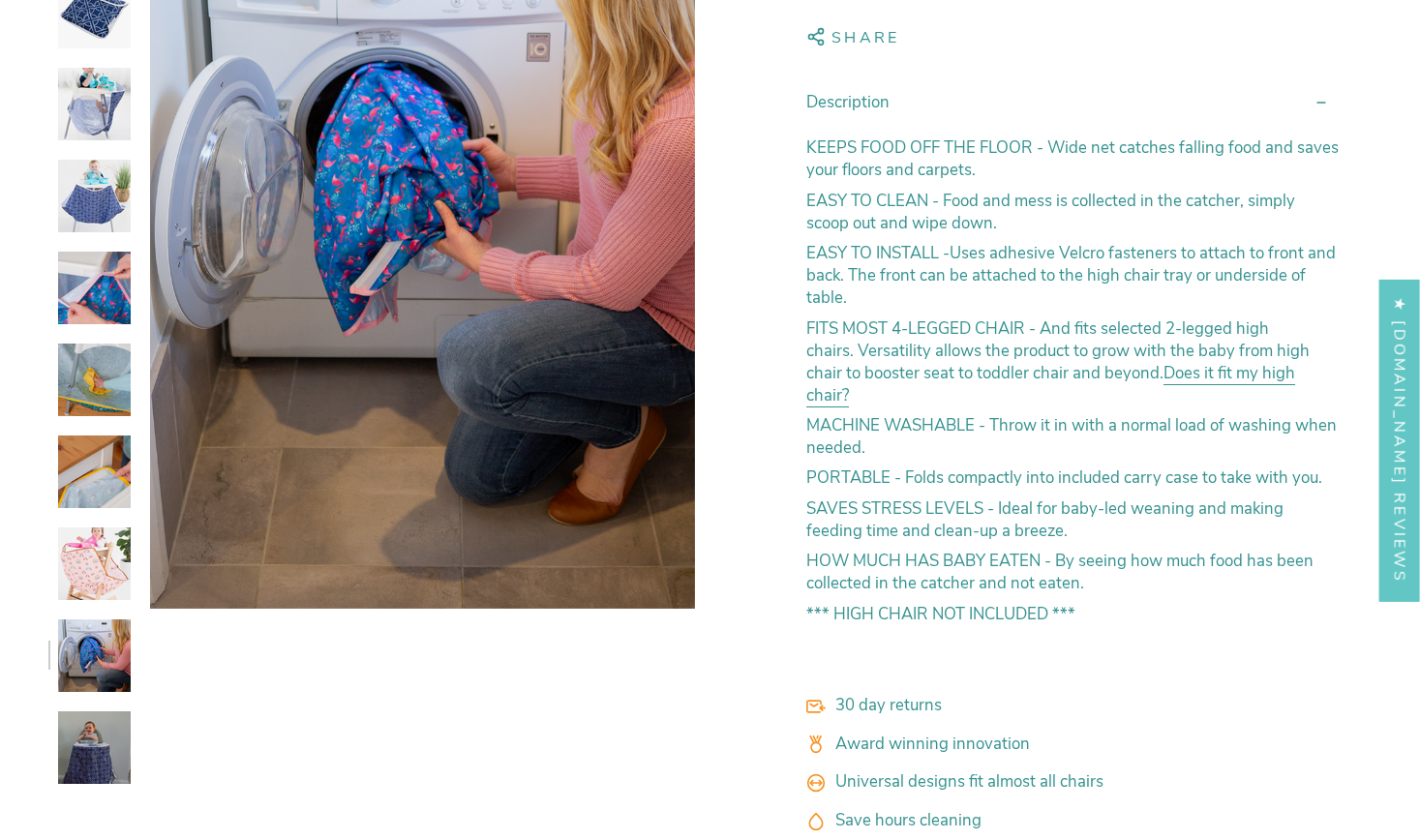
click at [95, 739] on img at bounding box center [94, 748] width 73 height 73
